Goal: Task Accomplishment & Management: Manage account settings

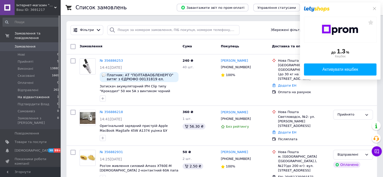
click at [38, 95] on span "На відвантаження" at bounding box center [34, 97] width 32 height 5
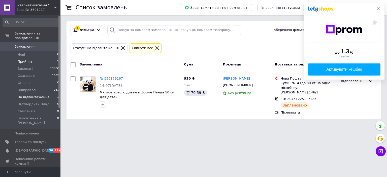
click at [27, 59] on span "Прийняті" at bounding box center [26, 61] width 16 height 5
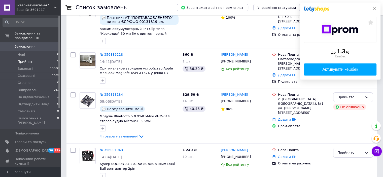
scroll to position [126, 0]
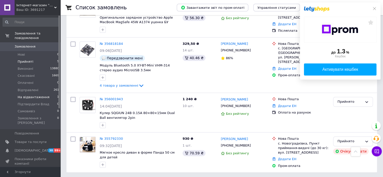
click at [39, 95] on span "На відвантаження" at bounding box center [34, 97] width 32 height 5
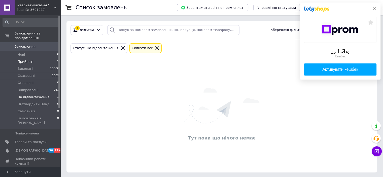
click at [30, 59] on span "Прийняті" at bounding box center [26, 61] width 16 height 5
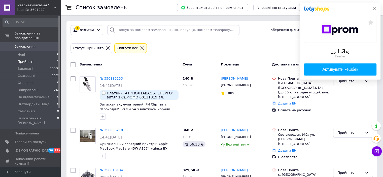
click at [31, 59] on span "Прийняті" at bounding box center [26, 61] width 16 height 5
click at [33, 58] on li "Прийняті 5" at bounding box center [31, 61] width 62 height 7
click at [33, 140] on span "Товари та послуги" at bounding box center [31, 142] width 32 height 5
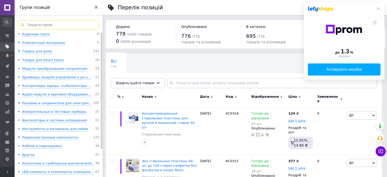
click at [55, 23] on input at bounding box center [58, 24] width 81 height 9
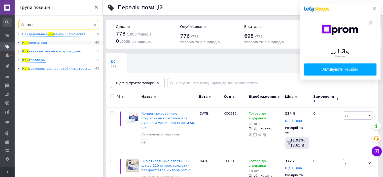
click at [37, 43] on span "денсатори" at bounding box center [38, 43] width 18 height 4
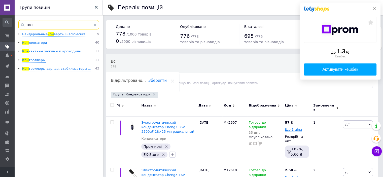
type input "кон"
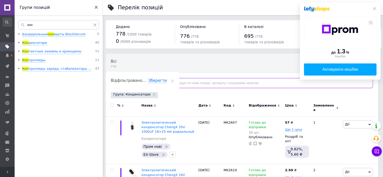
click at [196, 83] on input "text" at bounding box center [270, 83] width 206 height 10
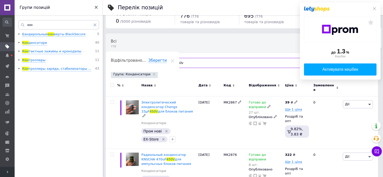
scroll to position [11, 0]
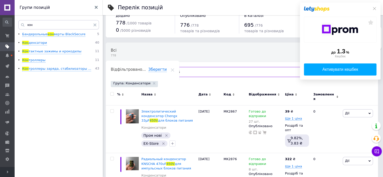
type input "4"
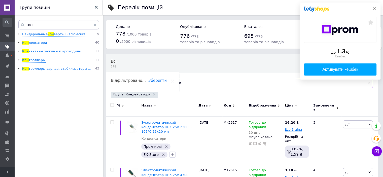
click at [189, 79] on input "2uf" at bounding box center [270, 83] width 206 height 10
type input "2"
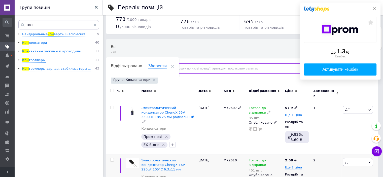
scroll to position [6, 0]
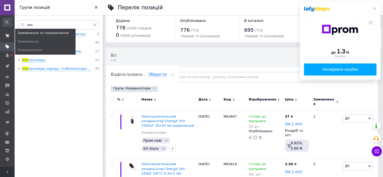
click at [4, 34] on span at bounding box center [7, 35] width 15 height 9
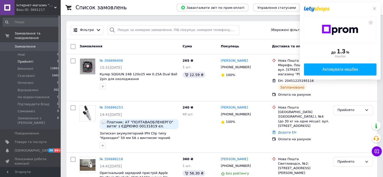
click at [38, 58] on li "Прийняті 5" at bounding box center [31, 61] width 62 height 7
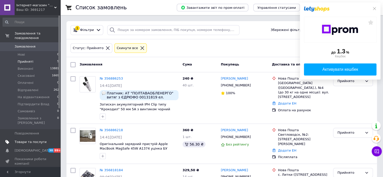
click at [32, 140] on span "Товари та послуги" at bounding box center [31, 142] width 32 height 5
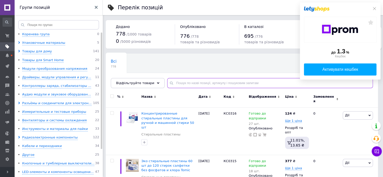
click at [193, 83] on input "text" at bounding box center [270, 83] width 206 height 10
type input "g"
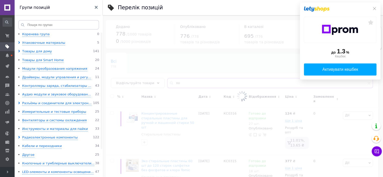
type input "п"
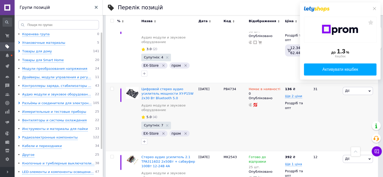
scroll to position [277, 0]
click at [374, 7] on icon at bounding box center [375, 9] width 4 height 4
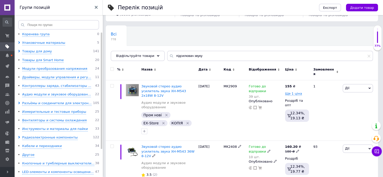
scroll to position [0, 0]
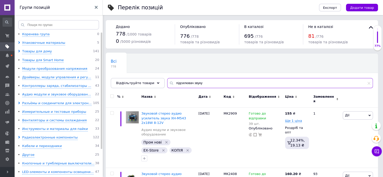
click at [208, 83] on input "підсилювач звуку" at bounding box center [270, 83] width 206 height 10
click at [208, 84] on input "підсилювач звуку 12" at bounding box center [270, 83] width 206 height 10
type input "п"
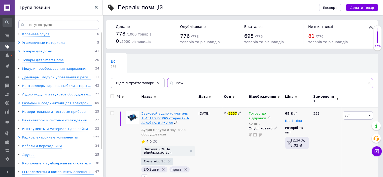
type input "2257"
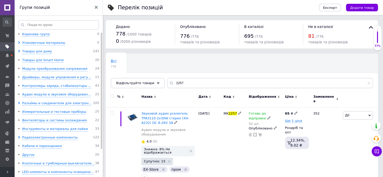
click at [171, 112] on span "Звуковой аудио усилитель TPA3110 2x30W стерео (XH-A232) DC 8-26V 3A" at bounding box center [165, 118] width 48 height 13
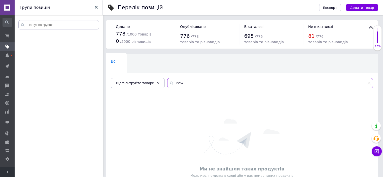
click at [193, 81] on input "2257" at bounding box center [270, 83] width 206 height 10
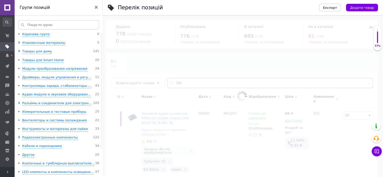
type input "2909"
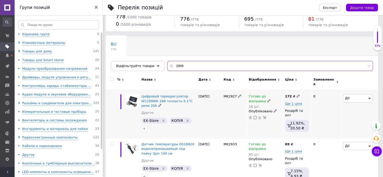
scroll to position [25, 0]
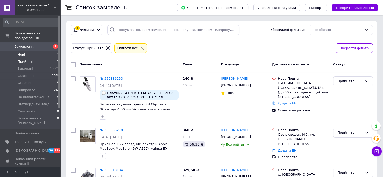
click at [42, 51] on li "Нові 1" at bounding box center [31, 54] width 62 height 7
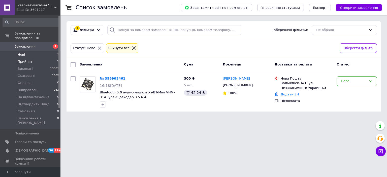
click at [38, 58] on li "Прийняті 5" at bounding box center [31, 61] width 62 height 7
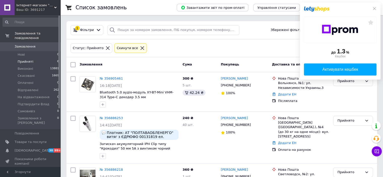
click at [32, 58] on li "Прийняті 6" at bounding box center [31, 61] width 62 height 7
click at [373, 9] on icon at bounding box center [375, 9] width 4 height 4
click at [28, 51] on li "Нові 1" at bounding box center [31, 54] width 62 height 7
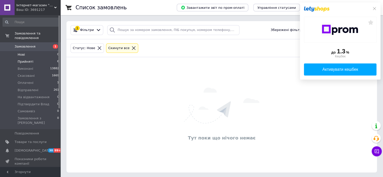
click at [32, 58] on li "Прийняті 6" at bounding box center [31, 61] width 62 height 7
